Goal: Information Seeking & Learning: Learn about a topic

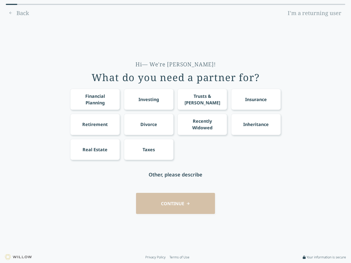
click at [176, 132] on div "Financial Planning Investing Trusts & [PERSON_NAME] Insurance Retirement Divorc…" at bounding box center [175, 124] width 211 height 71
click at [95, 99] on div "Financial Planning" at bounding box center [95, 99] width 40 height 13
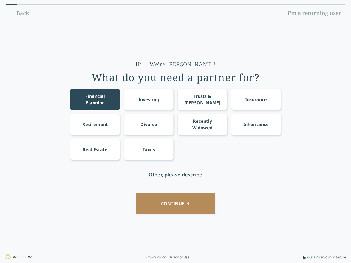
click at [149, 99] on div "Investing" at bounding box center [149, 99] width 21 height 7
click at [202, 99] on div "Trusts & [PERSON_NAME]" at bounding box center [203, 99] width 40 height 13
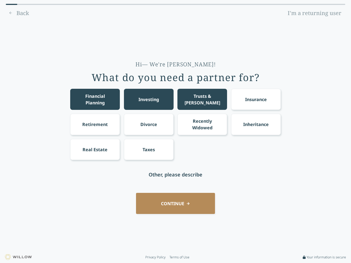
click at [256, 99] on div "Insurance" at bounding box center [256, 99] width 22 height 7
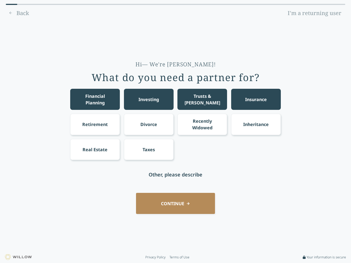
click at [95, 124] on div "Retirement" at bounding box center [95, 124] width 26 height 7
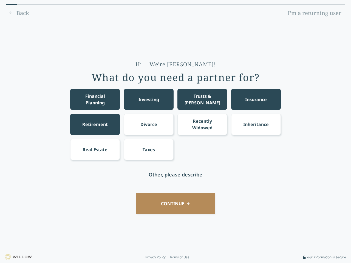
click at [149, 124] on div "Divorce" at bounding box center [148, 124] width 17 height 7
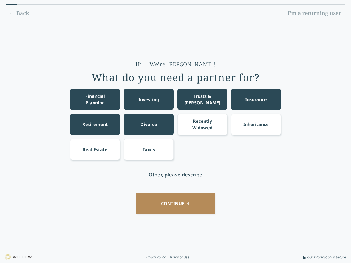
click at [202, 124] on div "Recently Widowed" at bounding box center [203, 124] width 40 height 13
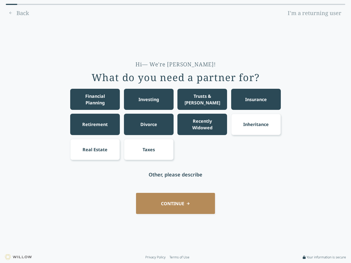
click at [256, 124] on div "Inheritance" at bounding box center [256, 124] width 26 height 7
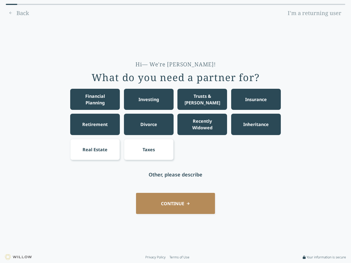
click at [95, 150] on div "Real Estate" at bounding box center [95, 150] width 25 height 7
